Goal: Check status: Check status

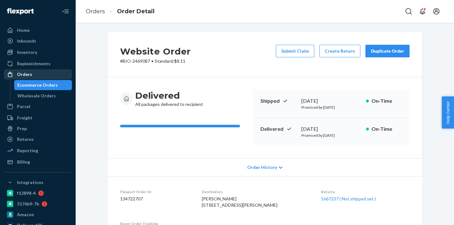
click at [53, 85] on div "Ecommerce Orders" at bounding box center [37, 85] width 40 height 6
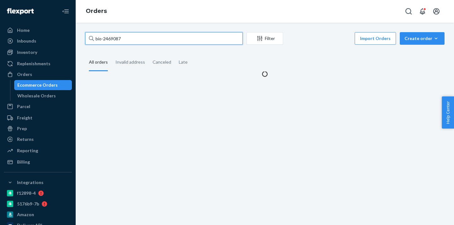
click at [115, 40] on input "bio-2469087" at bounding box center [164, 38] width 158 height 13
paste input "06295"
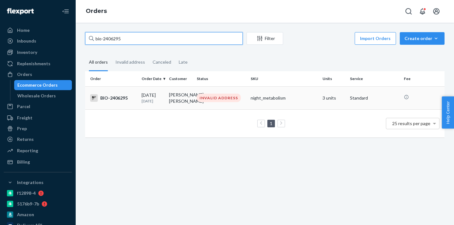
type input "bio-2406295"
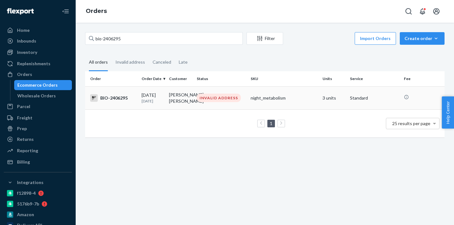
click at [145, 97] on div "[DATE] [DATE]" at bounding box center [153, 98] width 22 height 12
